Goal: Use online tool/utility: Utilize a website feature to perform a specific function

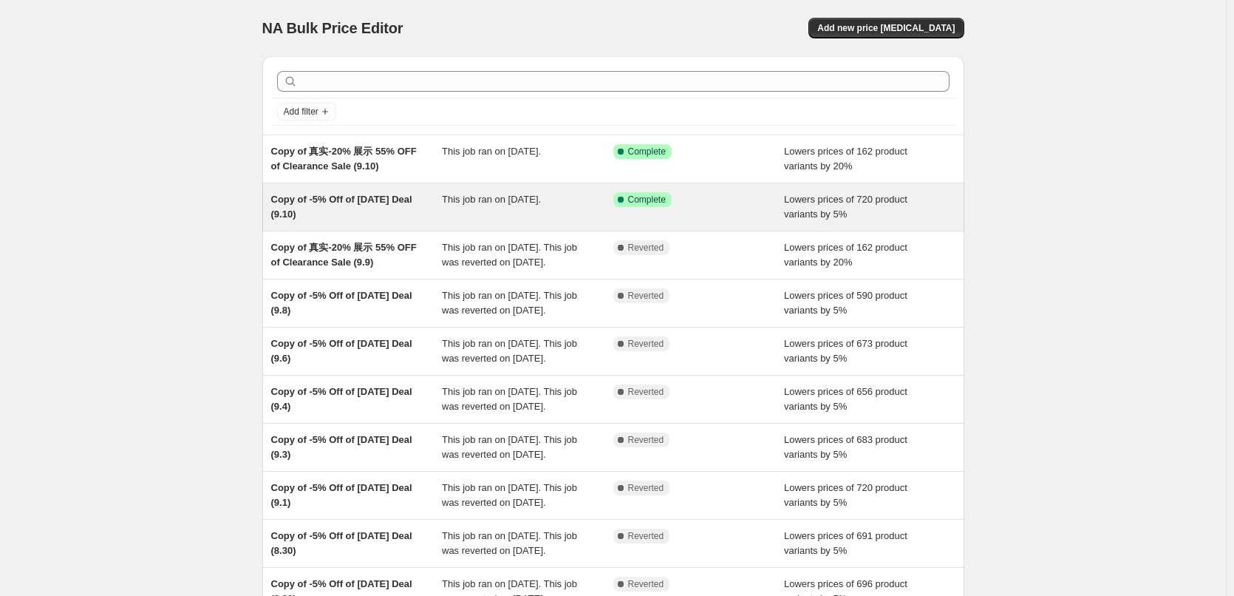
click at [508, 203] on span "This job ran on [DATE]." at bounding box center [491, 199] width 99 height 11
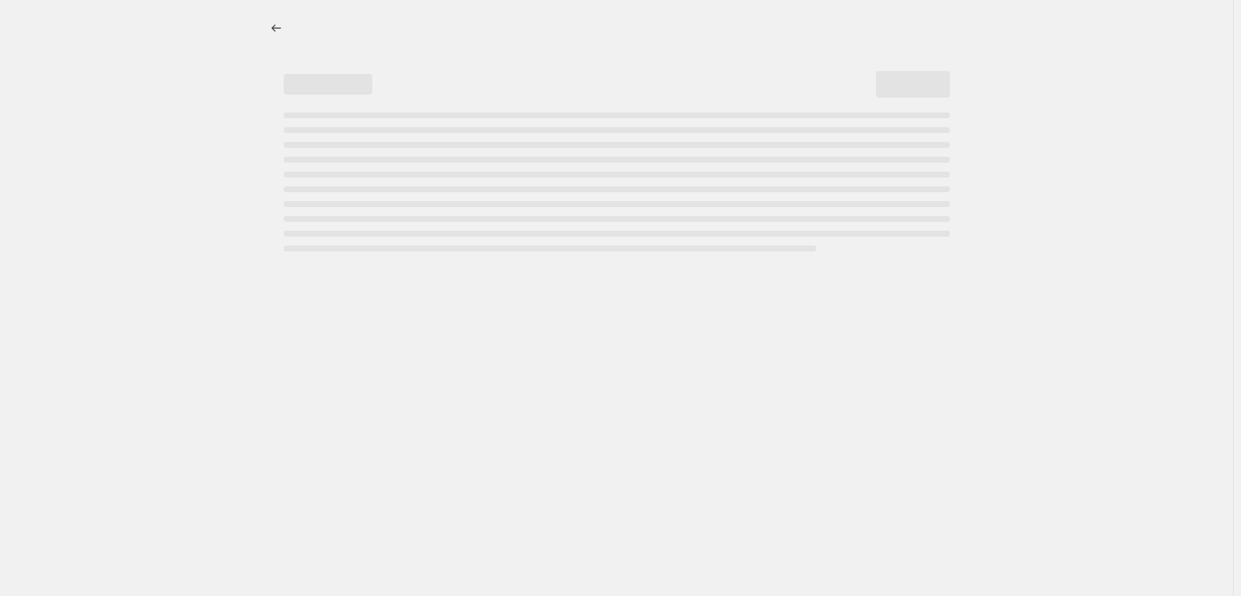
select select "percentage"
select select "pp"
select select "collection"
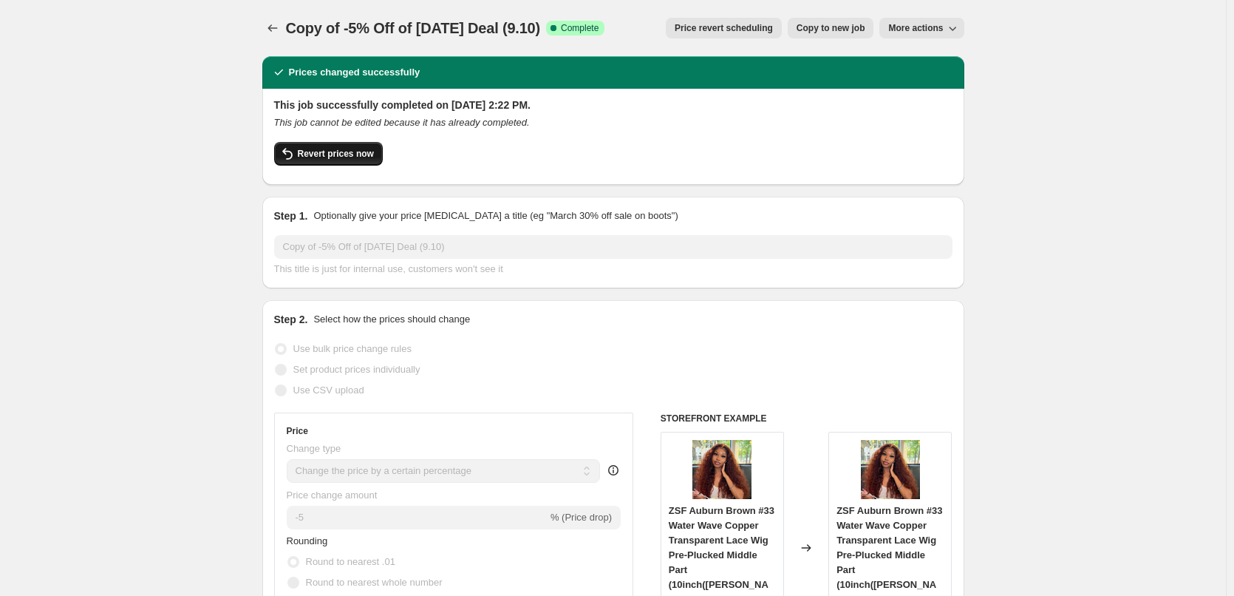
click at [346, 157] on span "Revert prices now" at bounding box center [336, 154] width 76 height 12
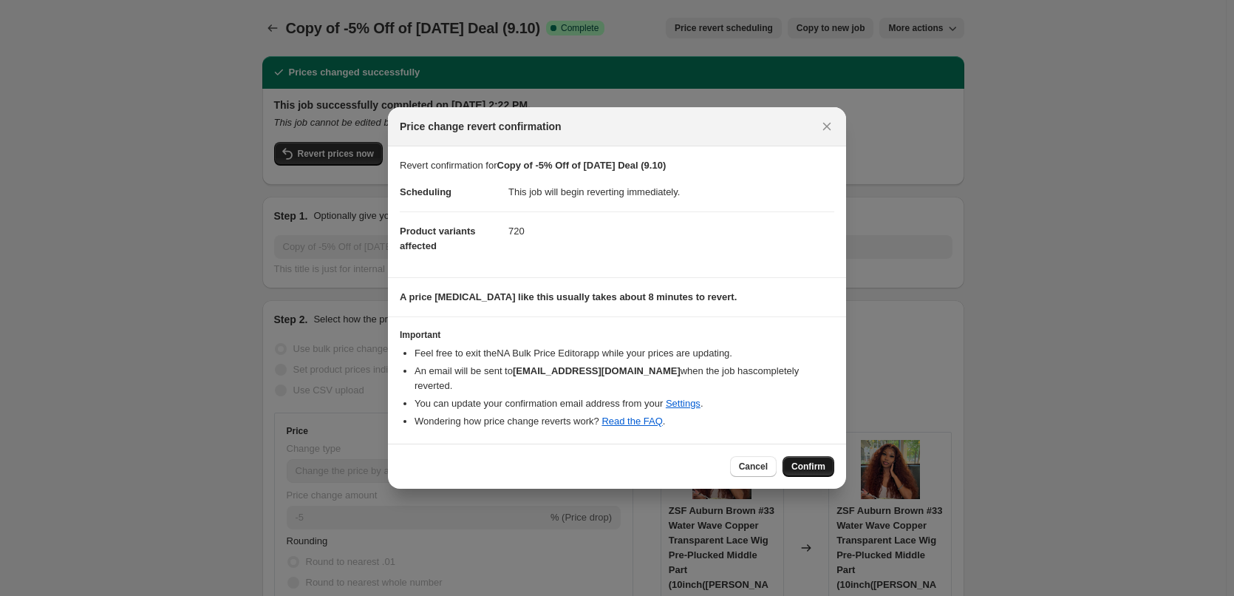
click at [795, 460] on span "Confirm" at bounding box center [808, 466] width 34 height 12
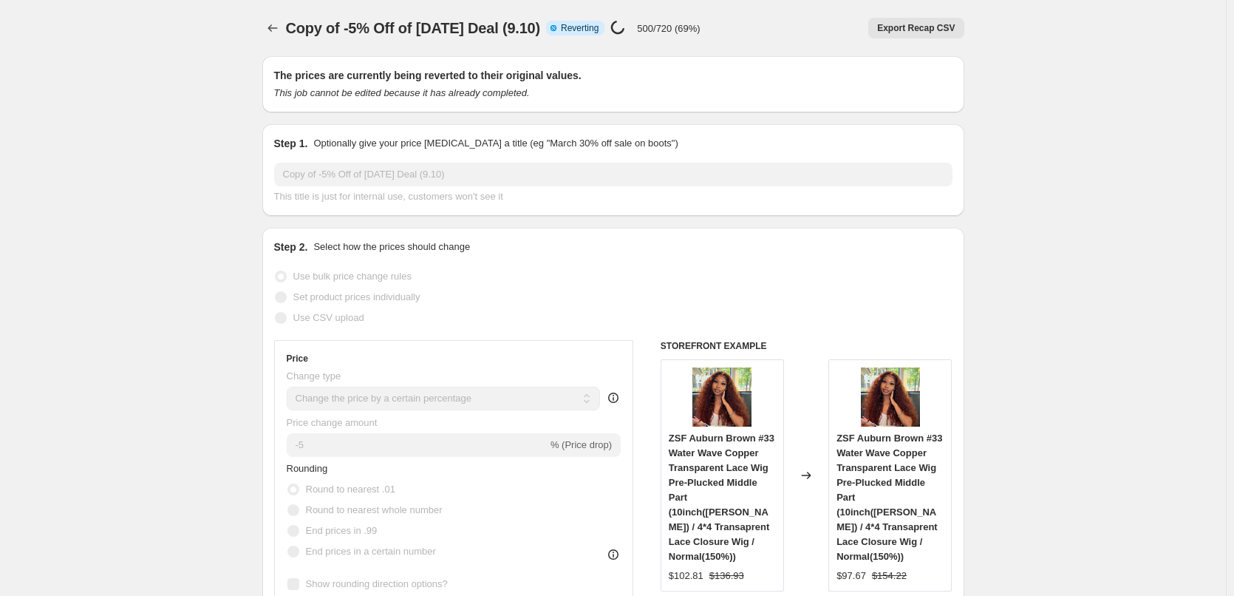
select select "percentage"
select select "pp"
select select "collection"
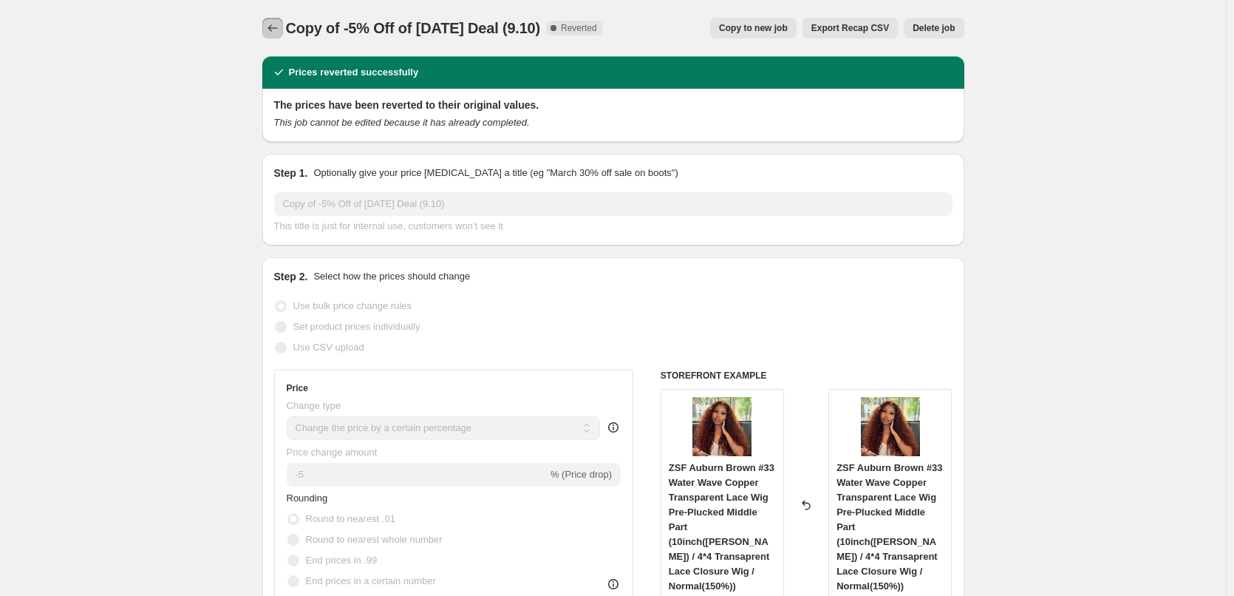
click at [276, 26] on icon "Price change jobs" at bounding box center [272, 28] width 15 height 15
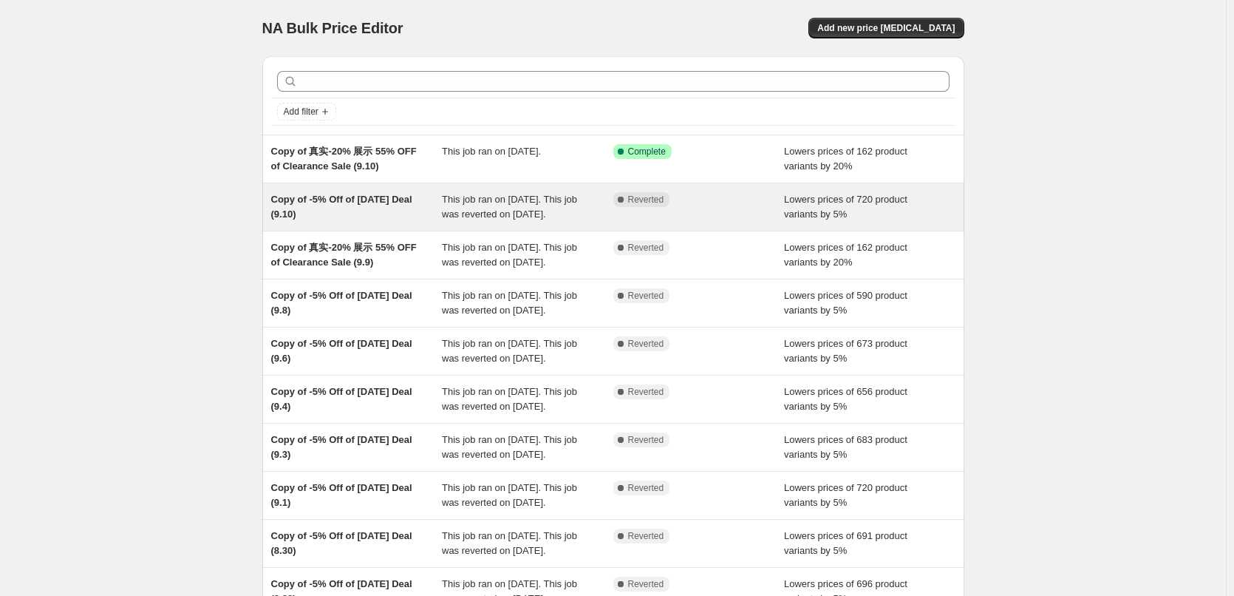
click at [505, 216] on span "This job ran on [DATE]. This job was reverted on [DATE]." at bounding box center [509, 207] width 135 height 26
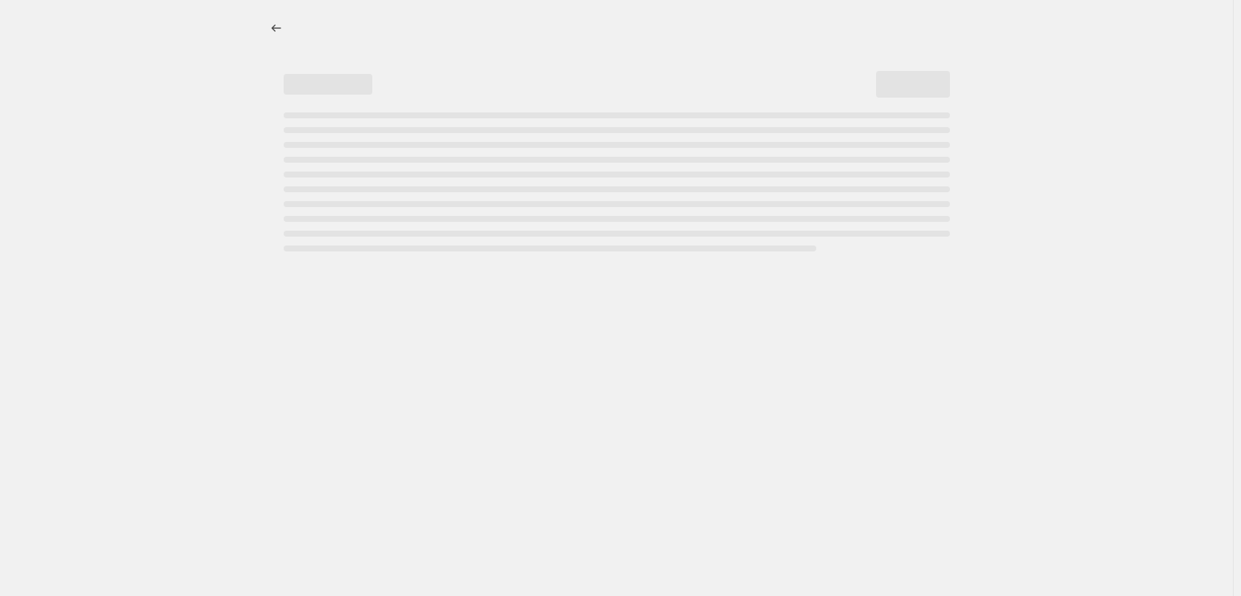
select select "percentage"
select select "pp"
select select "collection"
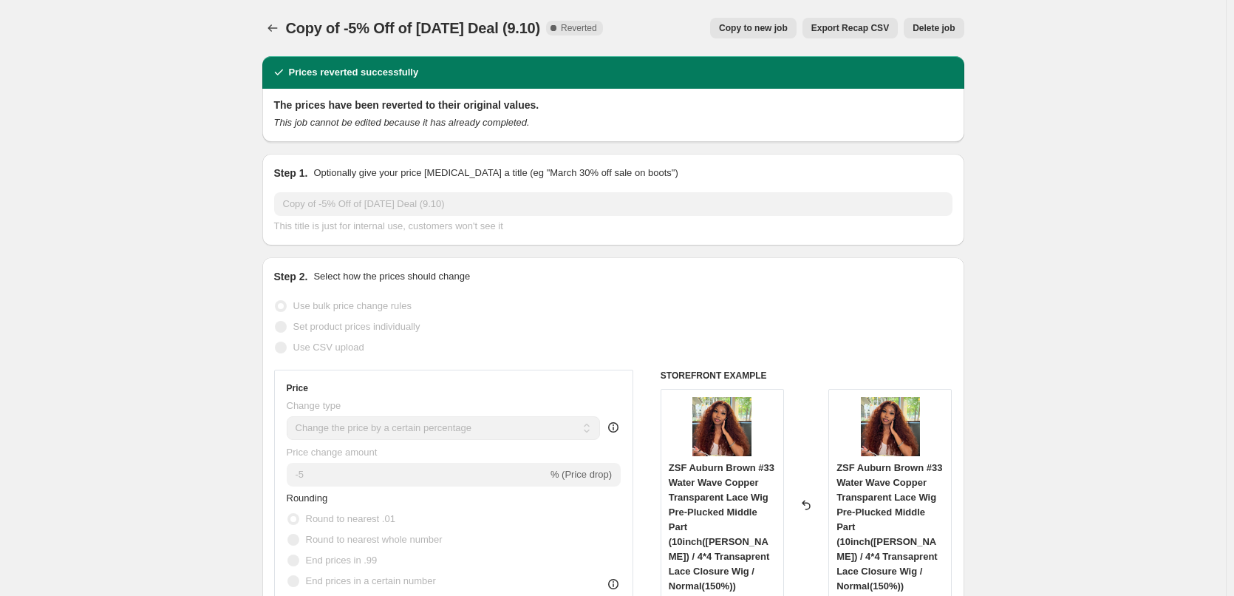
click at [780, 23] on span "Copy to new job" at bounding box center [753, 28] width 69 height 12
select select "percentage"
select select "pp"
select select "collection"
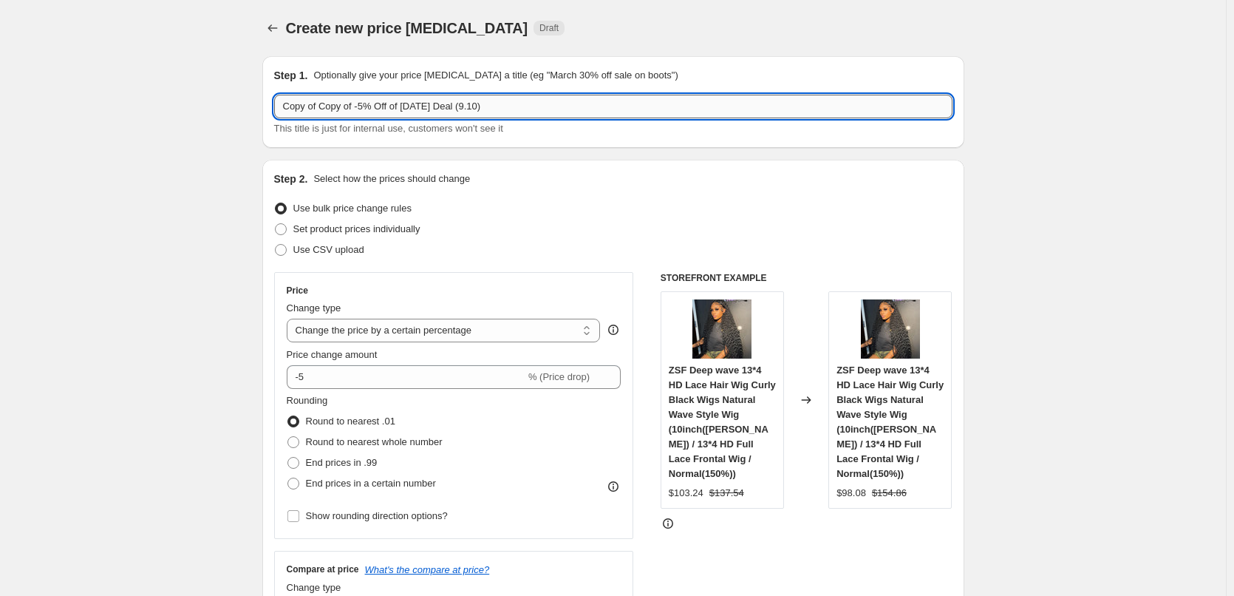
click at [324, 110] on input "Copy of Copy of -5% Off of [DATE] Deal (9.10)" at bounding box center [613, 107] width 678 height 24
click at [323, 110] on input "Copy of Copy of -5% Off of [DATE] Deal (9.10)" at bounding box center [613, 107] width 678 height 24
drag, startPoint x: 324, startPoint y: 109, endPoint x: 272, endPoint y: 107, distance: 51.7
click at [272, 107] on div "Step 1. Optionally give your price [MEDICAL_DATA] a title (eg "March 30% off sa…" at bounding box center [613, 102] width 702 height 92
click at [437, 105] on input "Copy of -5% Off of [DATE] Deal (9.10)" at bounding box center [613, 107] width 678 height 24
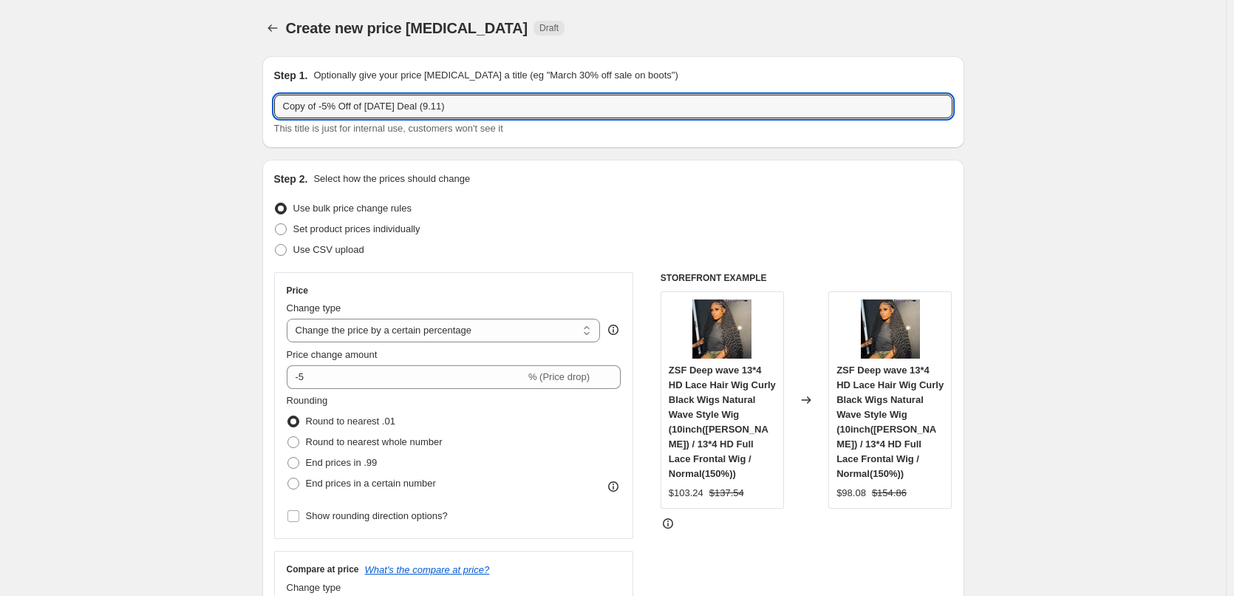
type input "Copy of -5% Off of [DATE] Deal (9.11)"
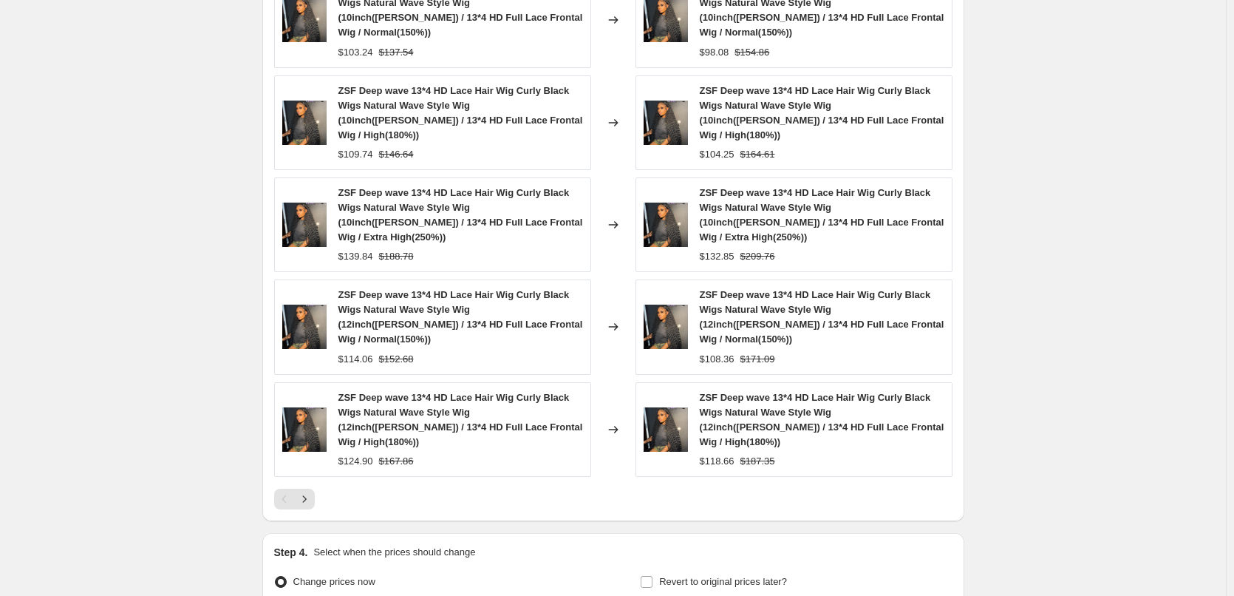
scroll to position [1349, 0]
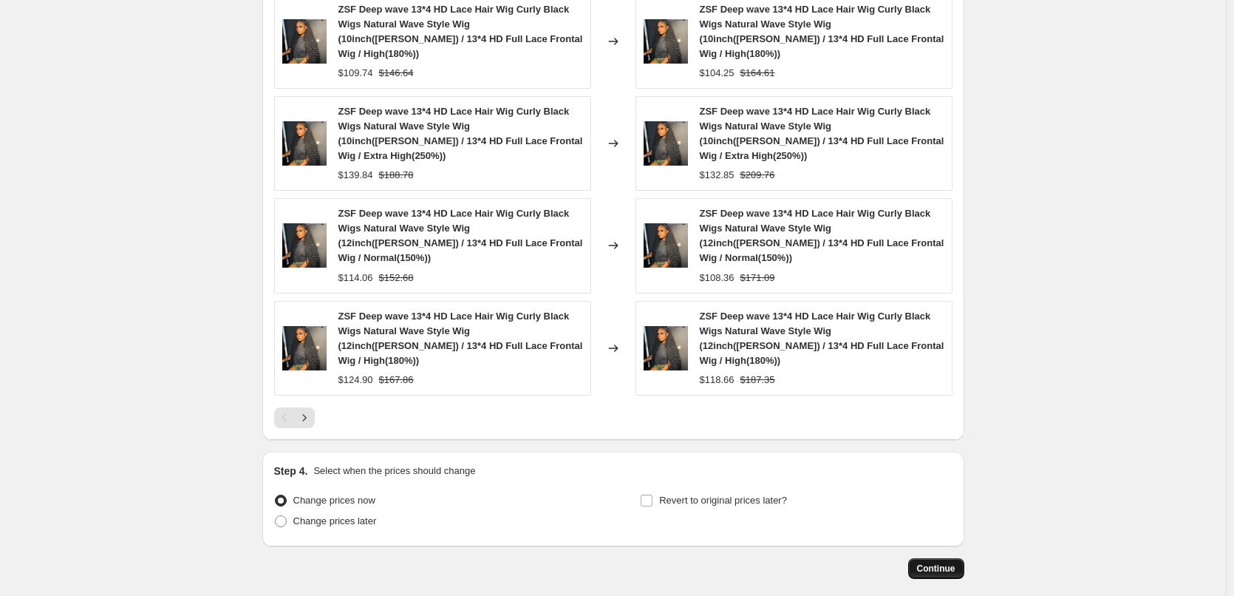
click at [935, 562] on span "Continue" at bounding box center [936, 568] width 38 height 12
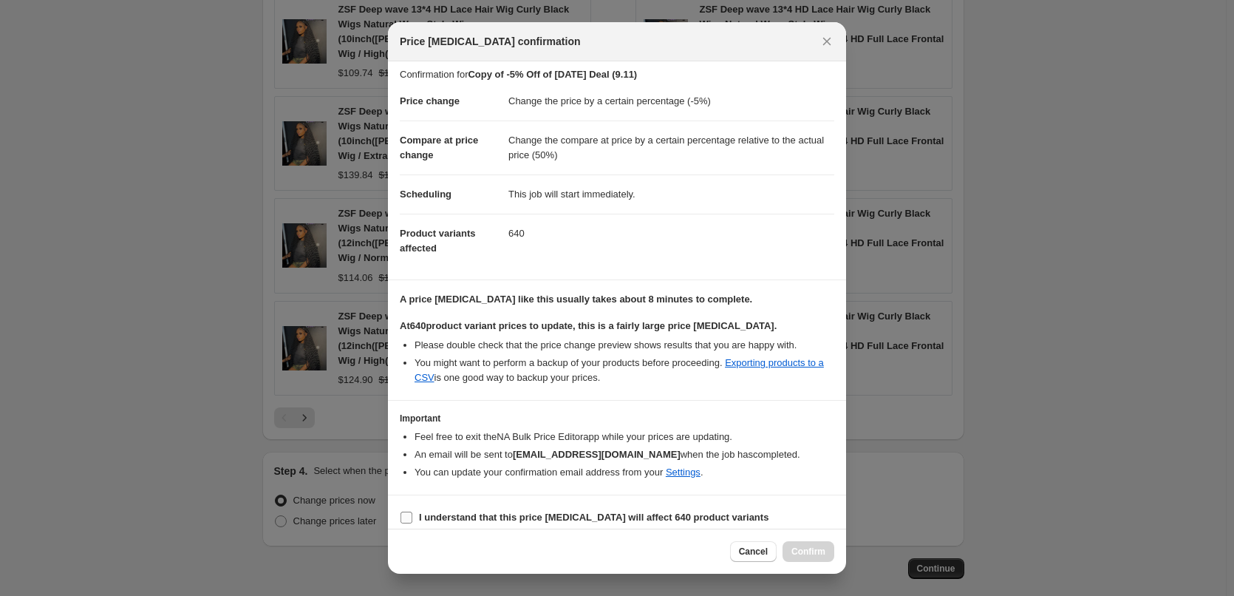
scroll to position [17, 0]
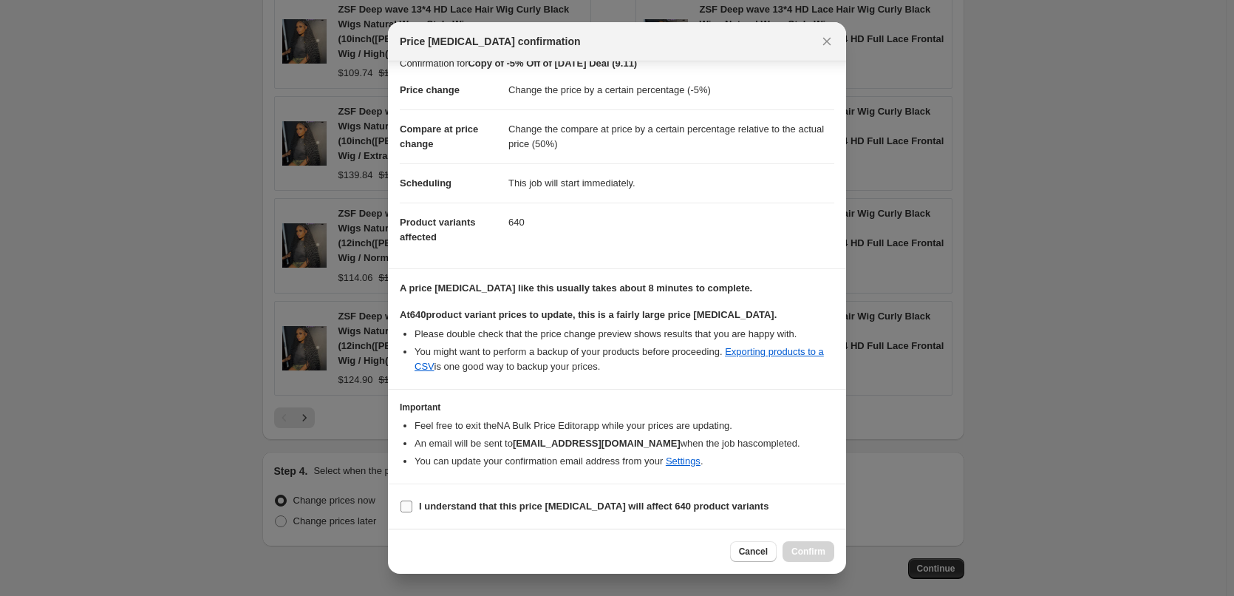
click at [406, 504] on input "I understand that this price [MEDICAL_DATA] will affect 640 product variants" at bounding box center [407, 506] width 12 height 12
checkbox input "true"
click at [814, 549] on span "Confirm" at bounding box center [808, 551] width 34 height 12
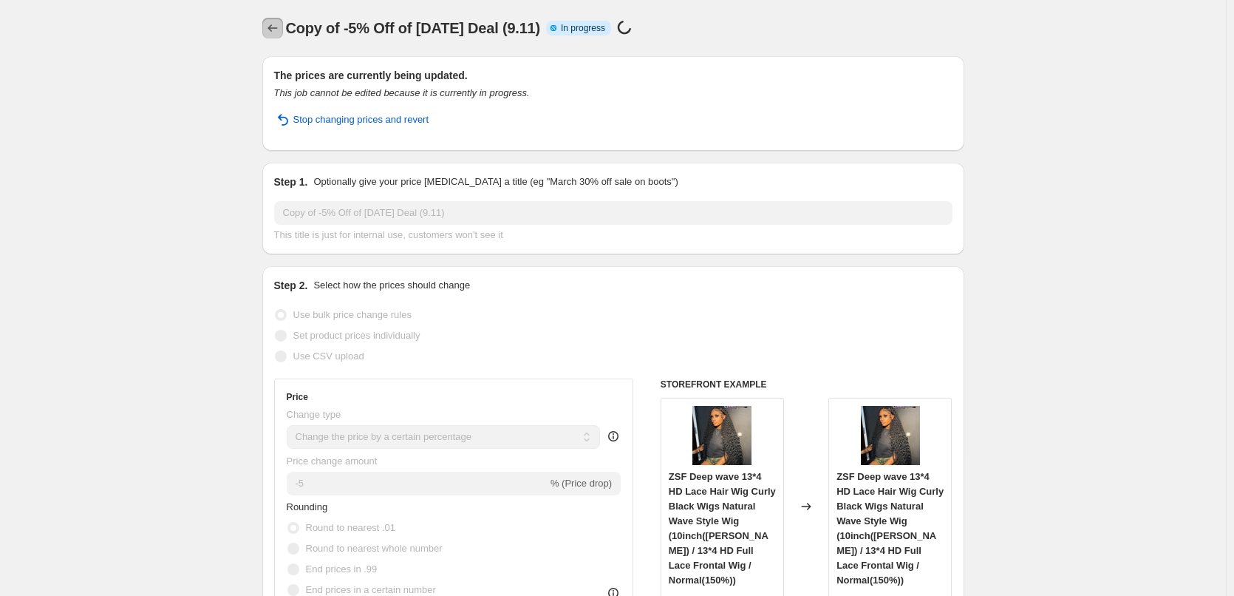
click at [277, 28] on icon "Price change jobs" at bounding box center [272, 28] width 15 height 15
